Goal: Task Accomplishment & Management: Use online tool/utility

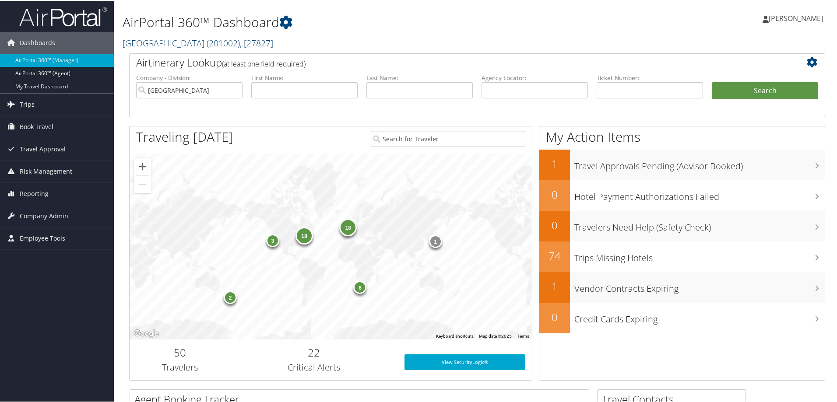
click at [207, 41] on span "( 201002 )" at bounding box center [223, 42] width 33 height 12
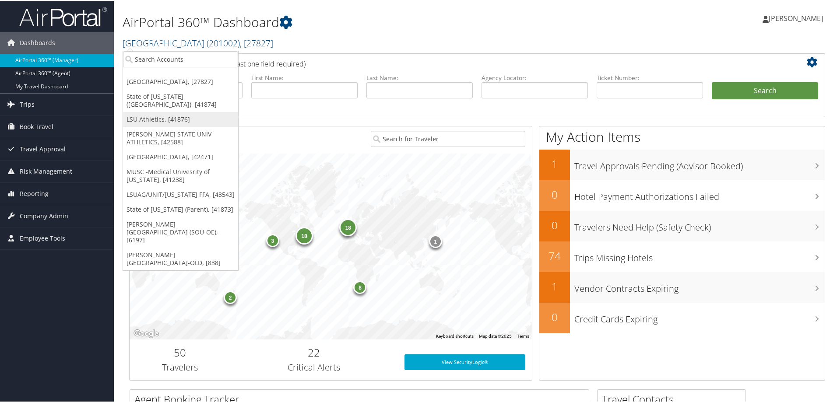
click at [158, 111] on link "LSU Athletics, [41876]" at bounding box center [180, 118] width 115 height 15
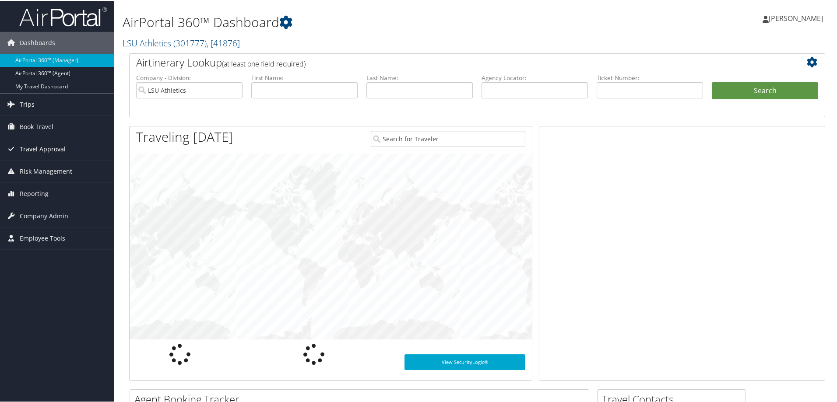
click at [57, 147] on span "Travel Approval" at bounding box center [43, 149] width 46 height 22
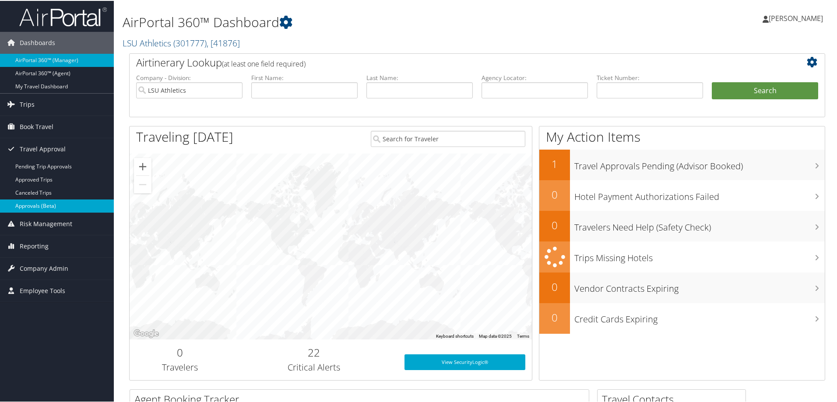
click at [50, 206] on link "Approvals (Beta)" at bounding box center [57, 205] width 114 height 13
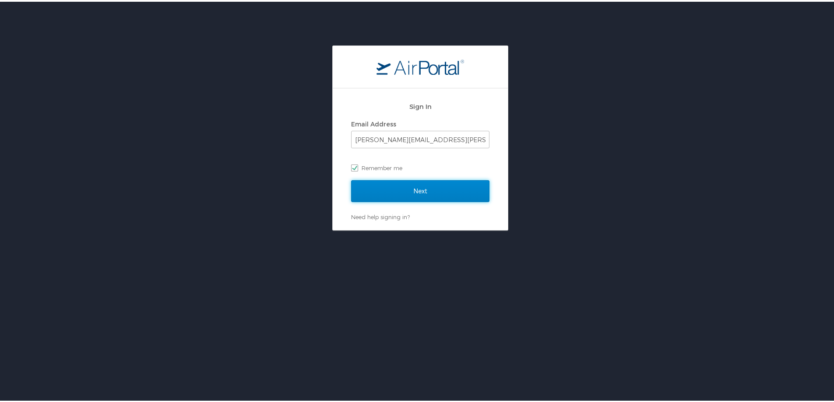
click at [388, 187] on input "Next" at bounding box center [420, 190] width 138 height 22
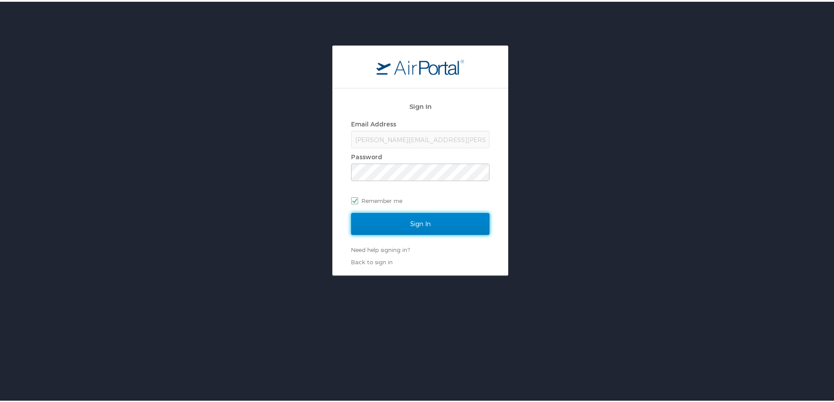
click at [398, 225] on input "Sign In" at bounding box center [420, 223] width 138 height 22
